Goal: Information Seeking & Learning: Find specific fact

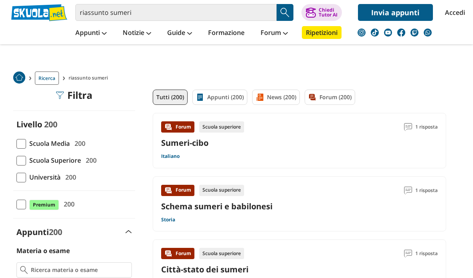
scroll to position [20, 0]
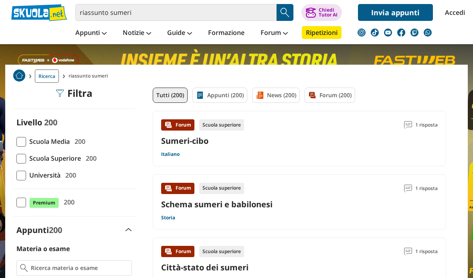
click at [371, 207] on div "Schema sumeri e babilonesi" at bounding box center [299, 204] width 277 height 11
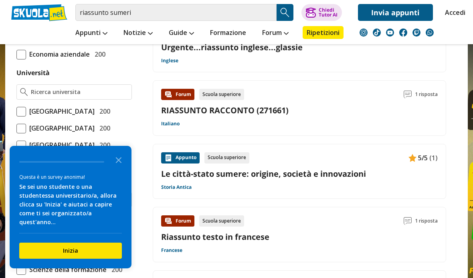
scroll to position [305, 0]
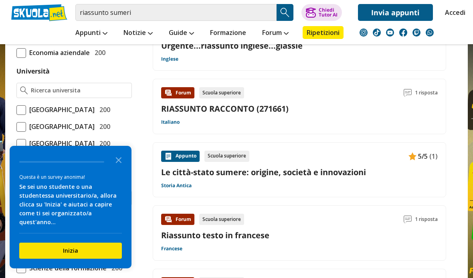
click at [116, 167] on icon "Close the survey" at bounding box center [119, 159] width 16 height 16
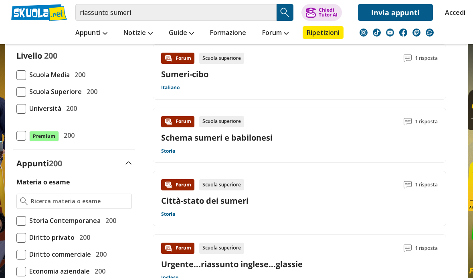
scroll to position [0, 0]
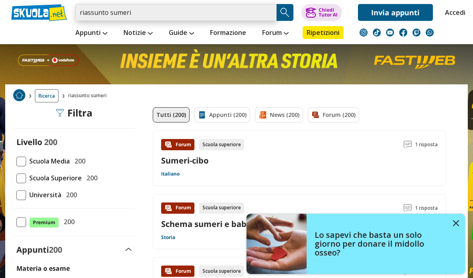
click at [270, 12] on input "riassunto sumeri" at bounding box center [175, 12] width 201 height 17
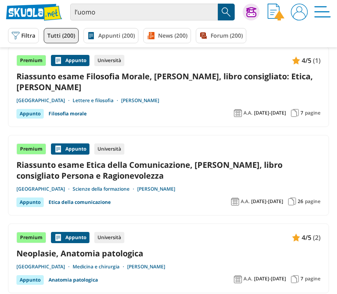
scroll to position [31, 0]
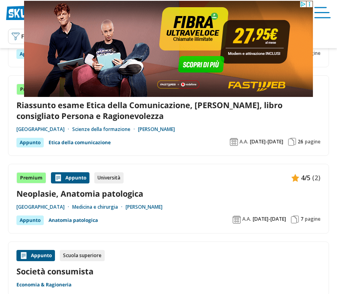
scroll to position [83, 0]
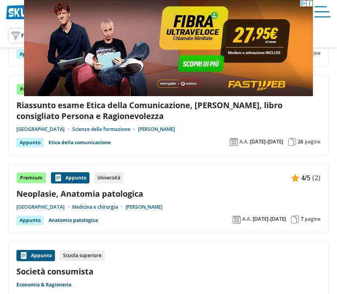
click at [231, 109] on link "Riassunto esame Etica della Comunicazione, [PERSON_NAME], libro consigliato Per…" at bounding box center [168, 111] width 304 height 22
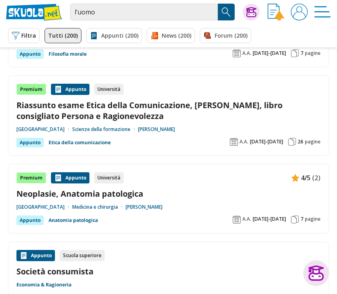
scroll to position [81, 0]
